Goal: Task Accomplishment & Management: Complete application form

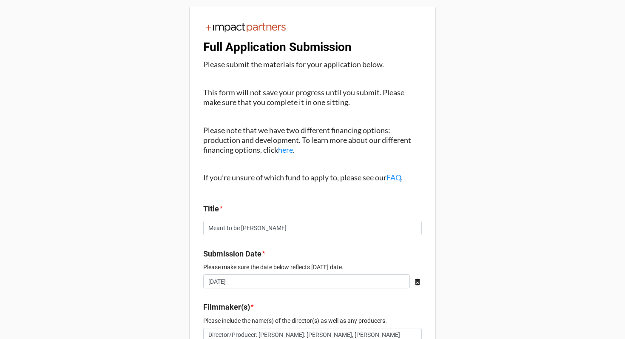
type textarea "x"
type input "Director/Producer: [PERSON_NAME]: [PERSON_NAME], [PERSON_NAME]"
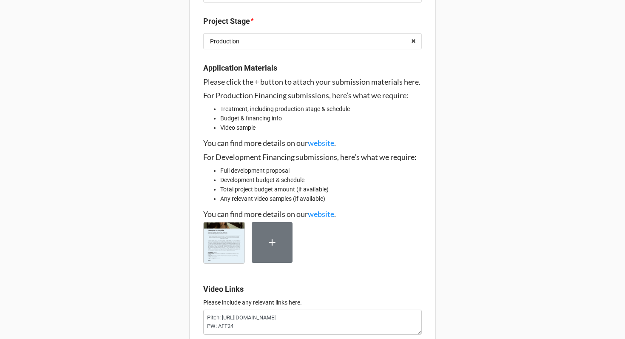
scroll to position [489, 0]
